Goal: Check status: Check status

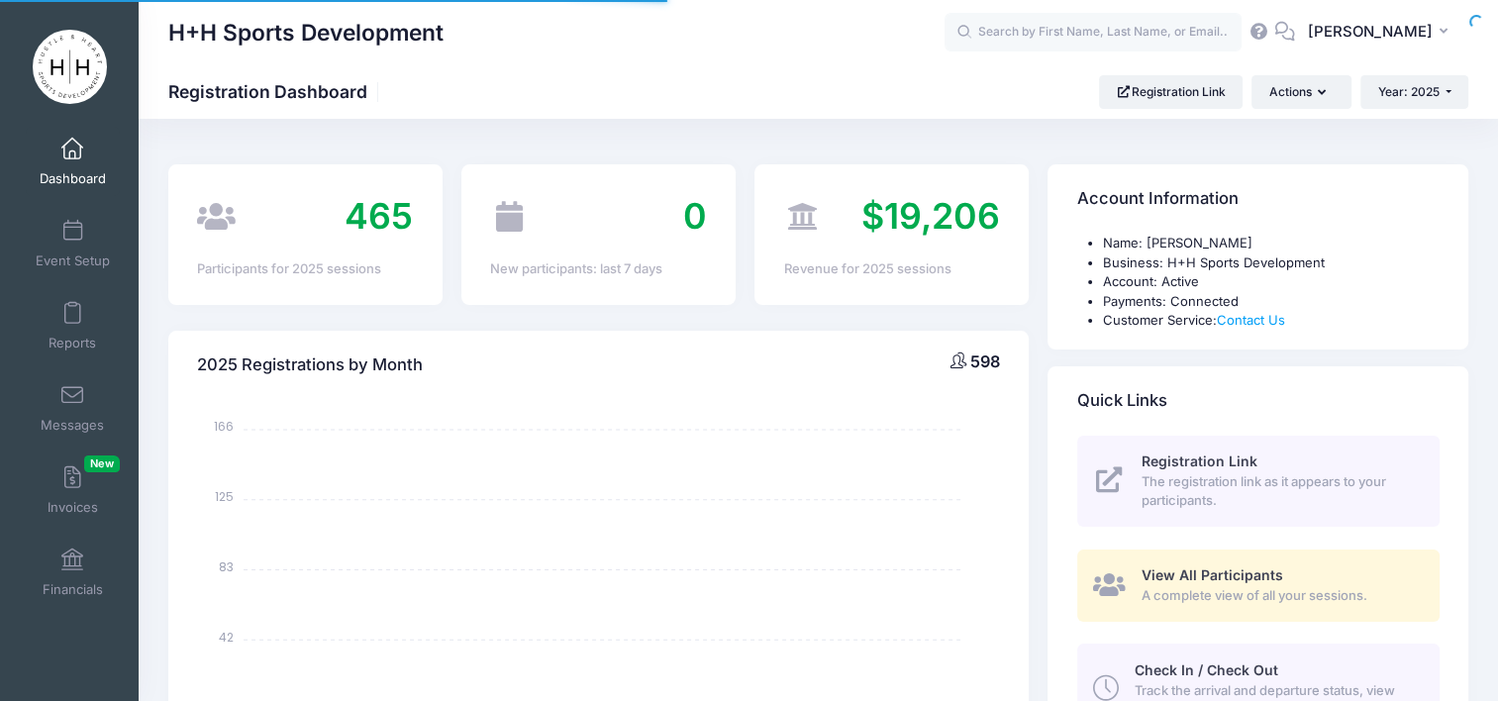
select select
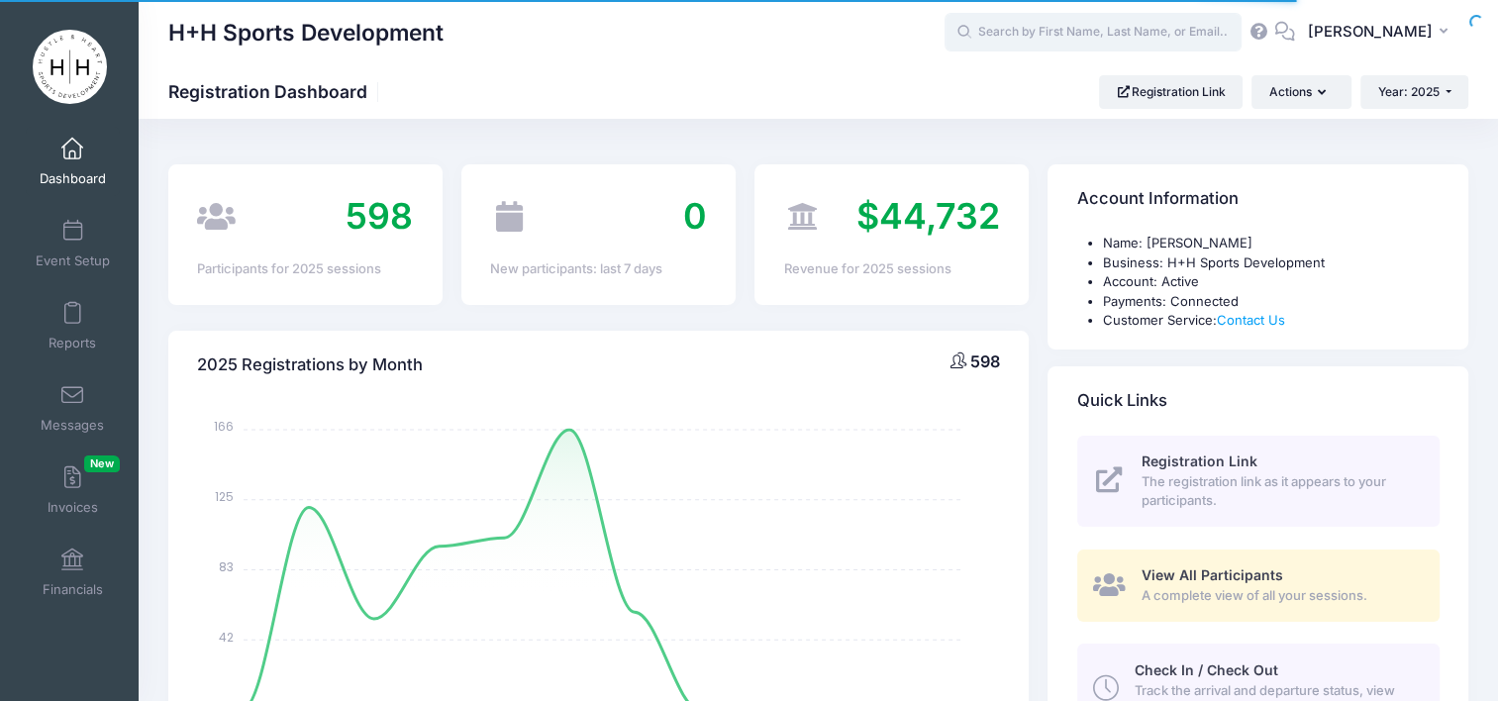
click at [1136, 34] on input "text" at bounding box center [1092, 33] width 297 height 40
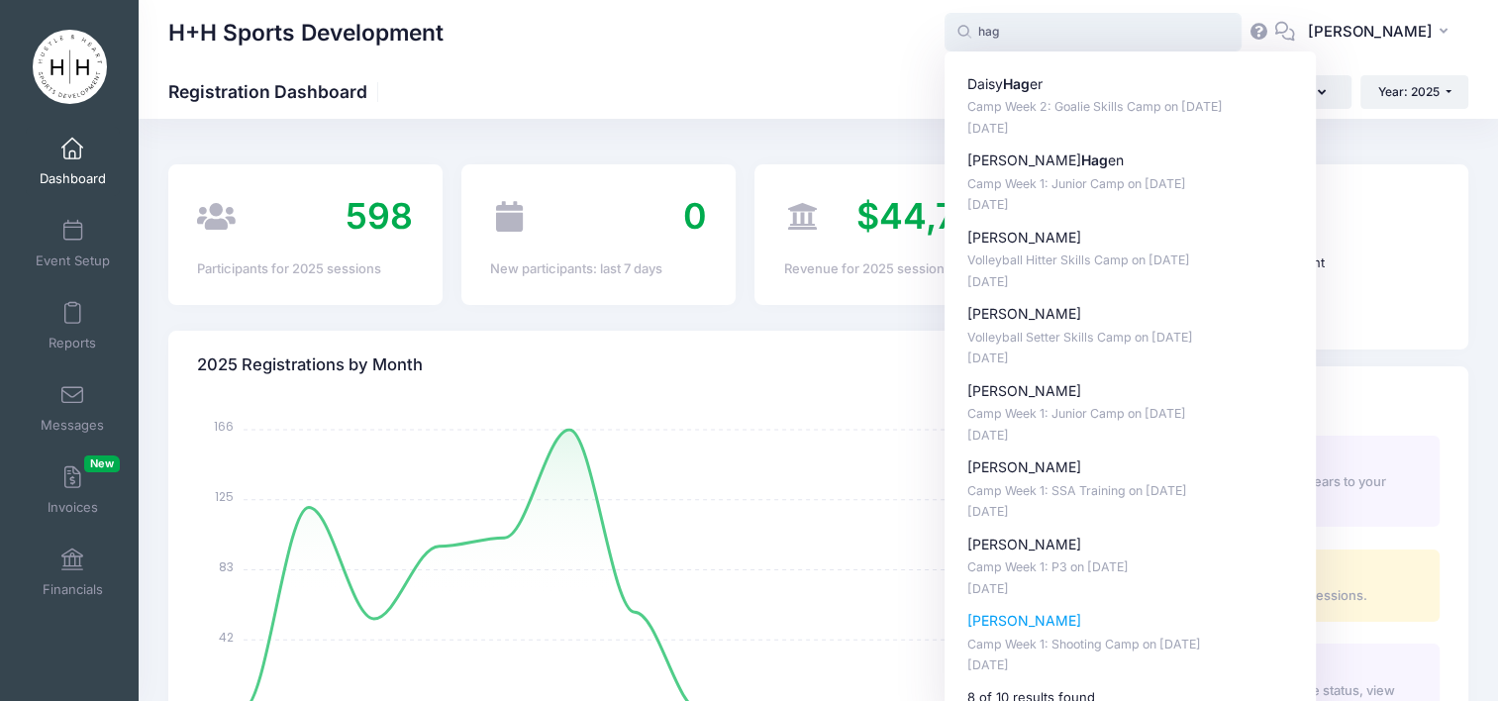
click at [1086, 618] on p "[PERSON_NAME]" at bounding box center [1130, 621] width 327 height 21
type input "[PERSON_NAME] (Camp Week 1: Shooting Camp, [DATE])"
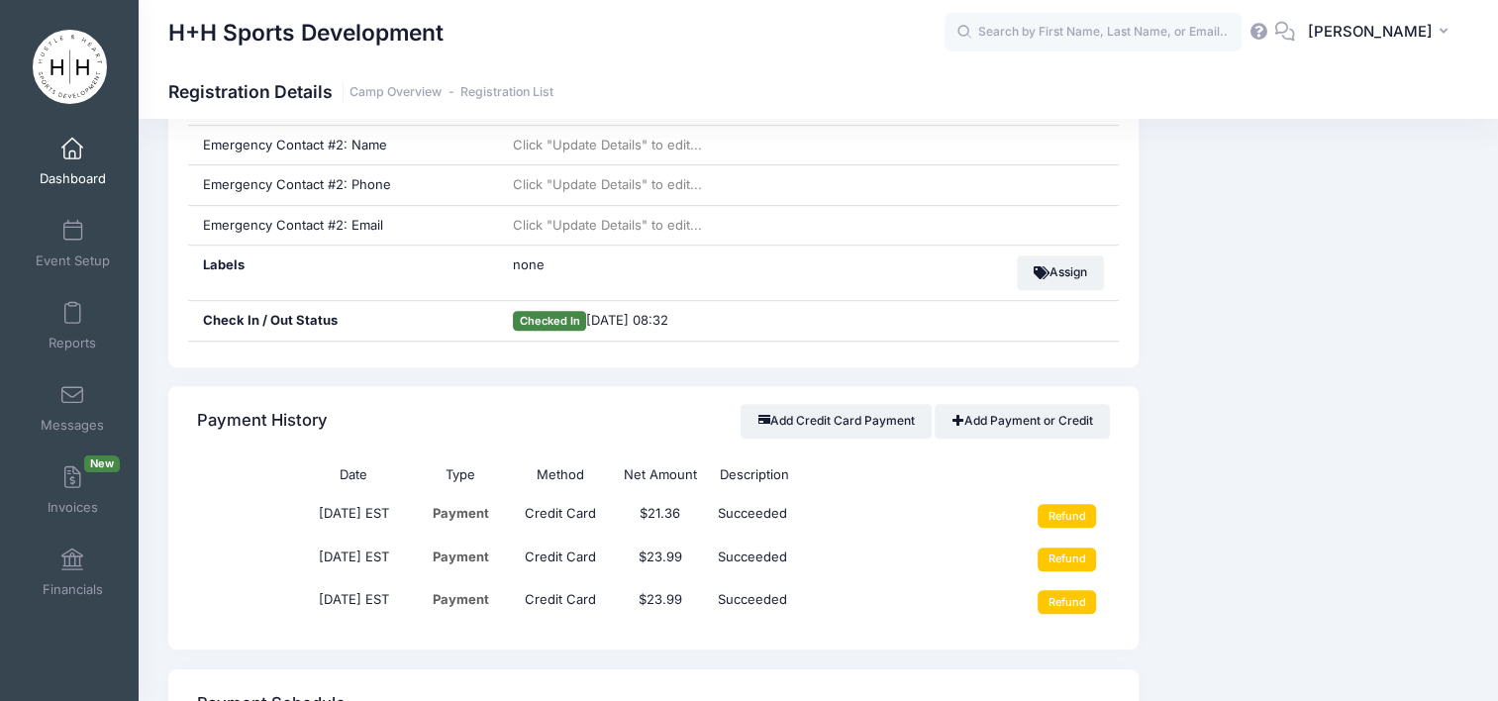
scroll to position [1115, 0]
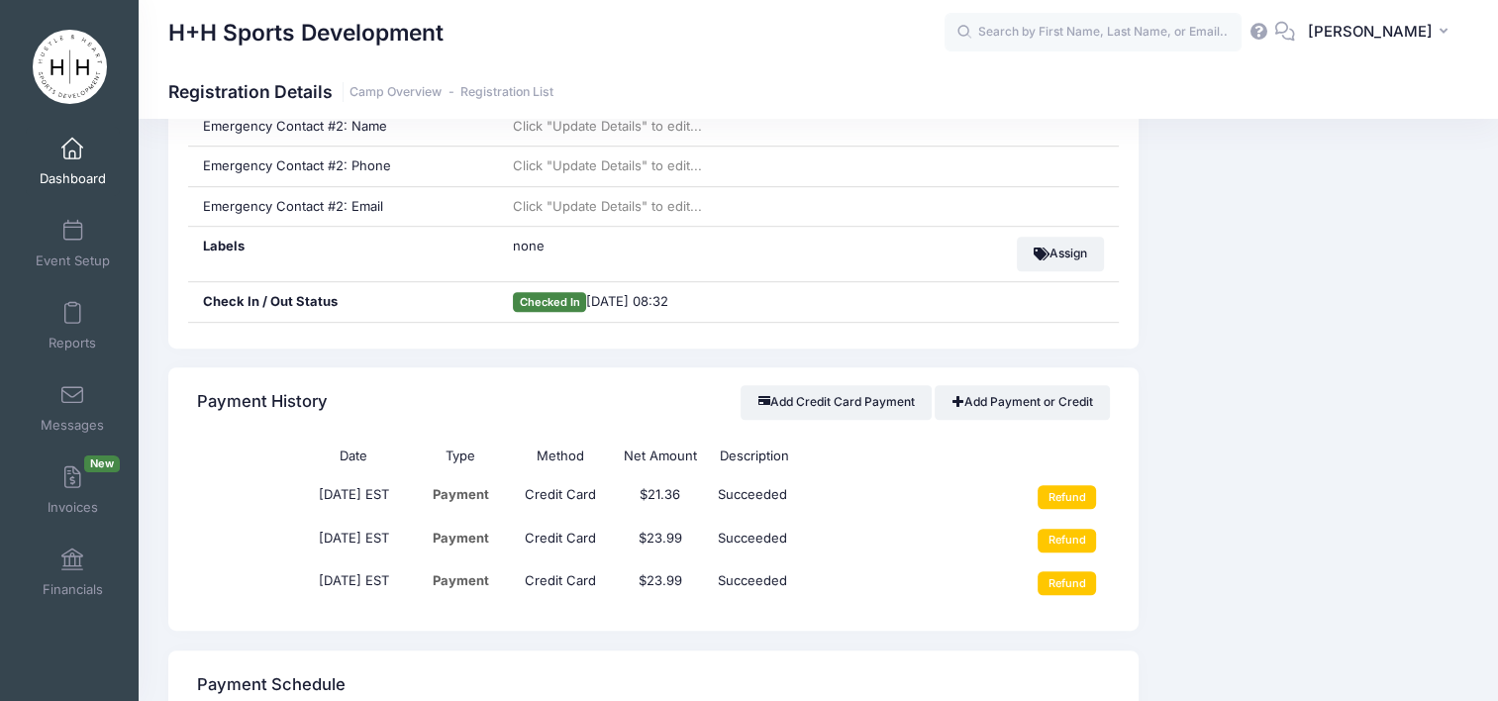
drag, startPoint x: 1490, startPoint y: 324, endPoint x: 1495, endPoint y: 434, distance: 110.0
click at [1495, 434] on div "Nelson, Lakely Order Details Send message Send Email Send SMS" at bounding box center [818, 525] width 1359 height 2982
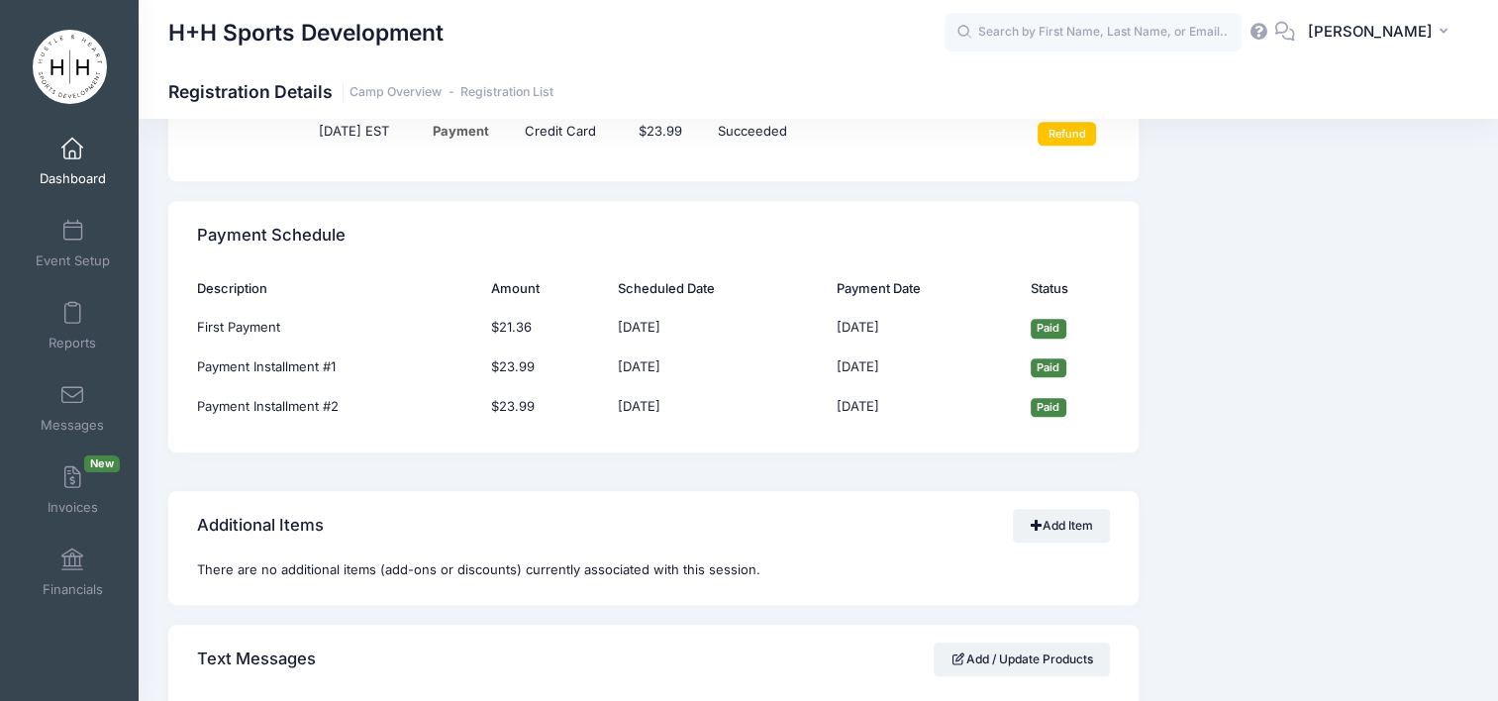
scroll to position [1665, 0]
